Goal: Transaction & Acquisition: Book appointment/travel/reservation

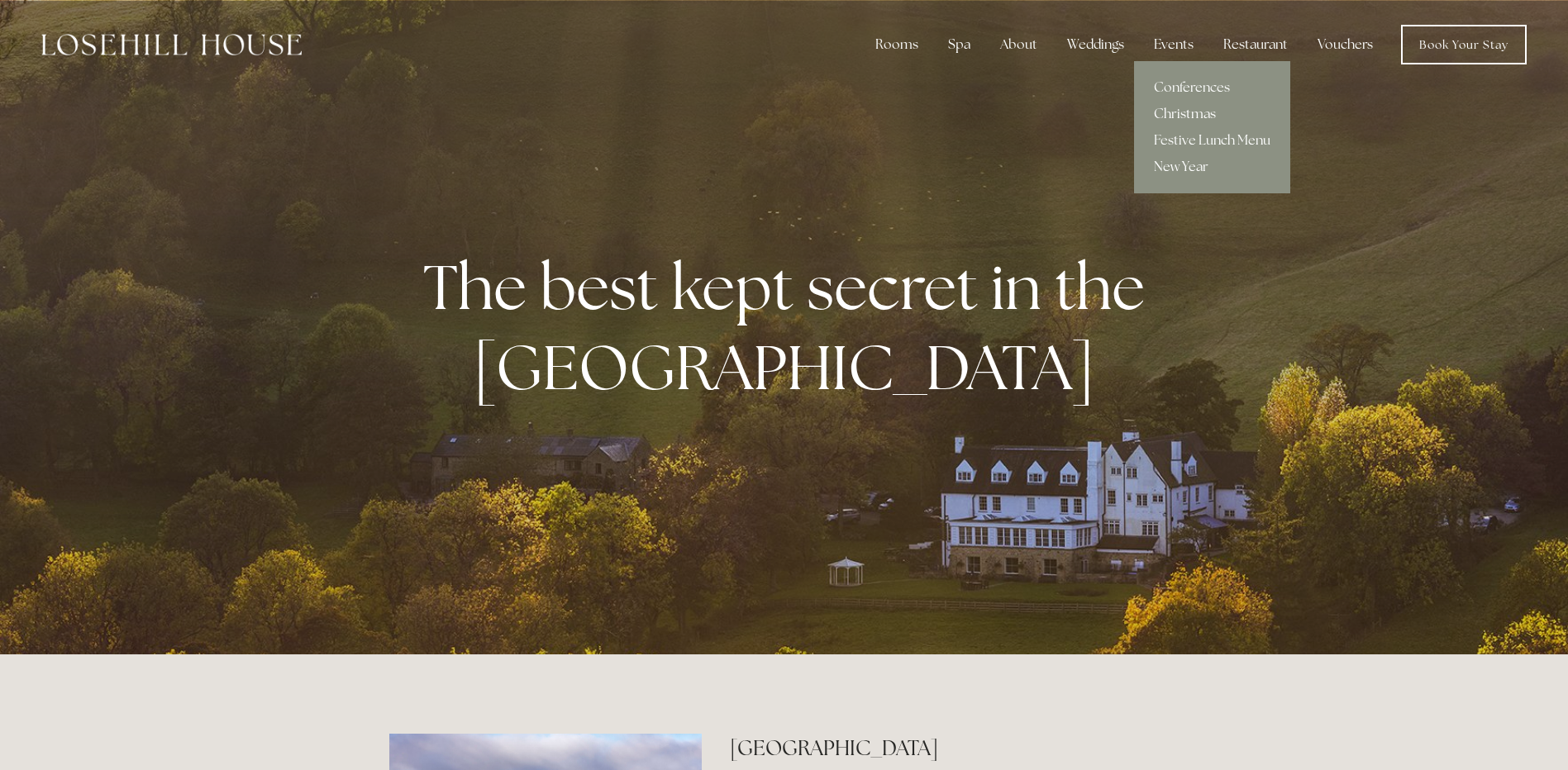
click at [1180, 113] on link "Christmas" at bounding box center [1213, 114] width 156 height 26
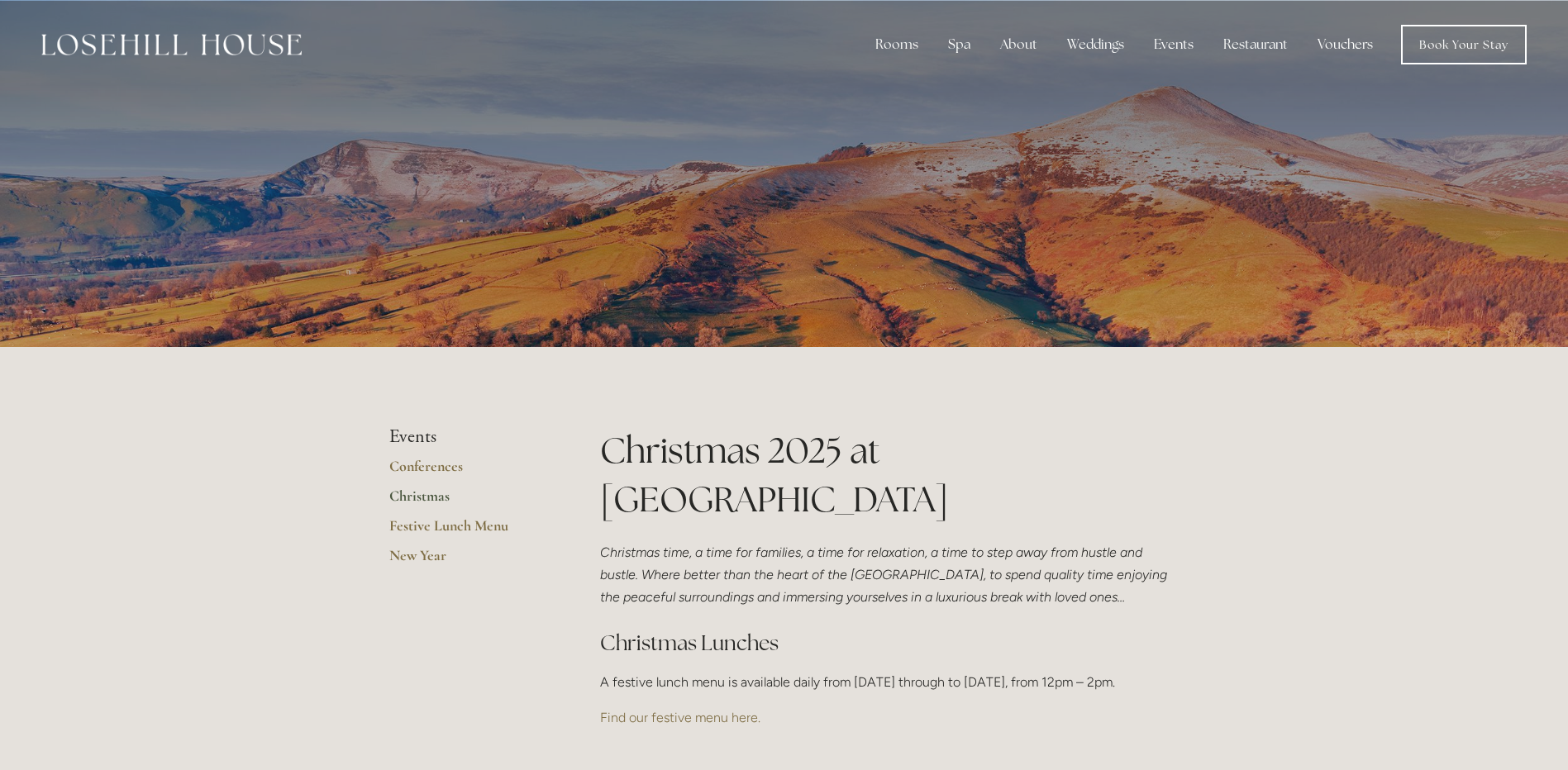
click at [427, 496] on link "Christmas" at bounding box center [468, 501] width 158 height 30
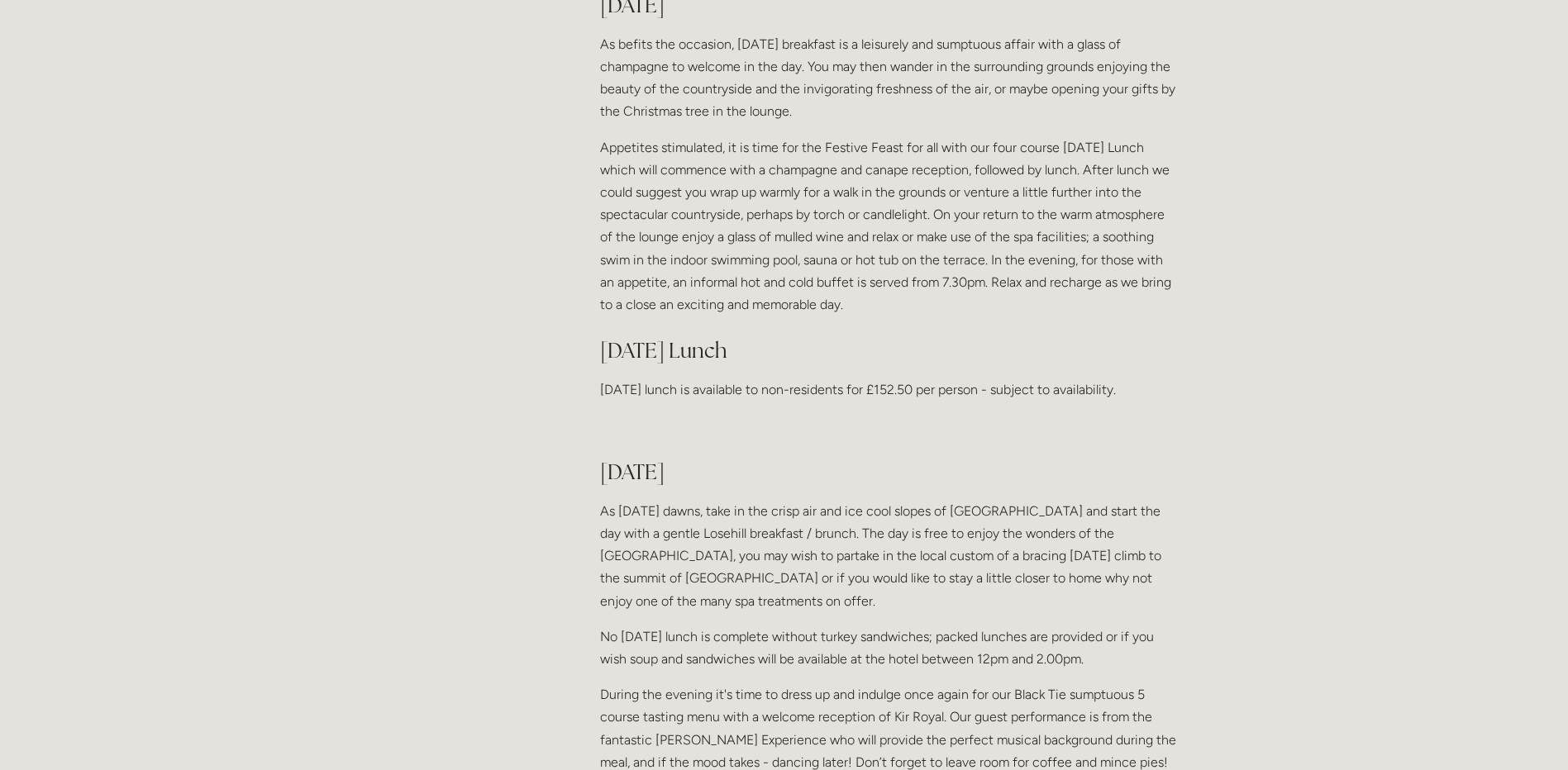
scroll to position [1239, 0]
